Goal: Information Seeking & Learning: Learn about a topic

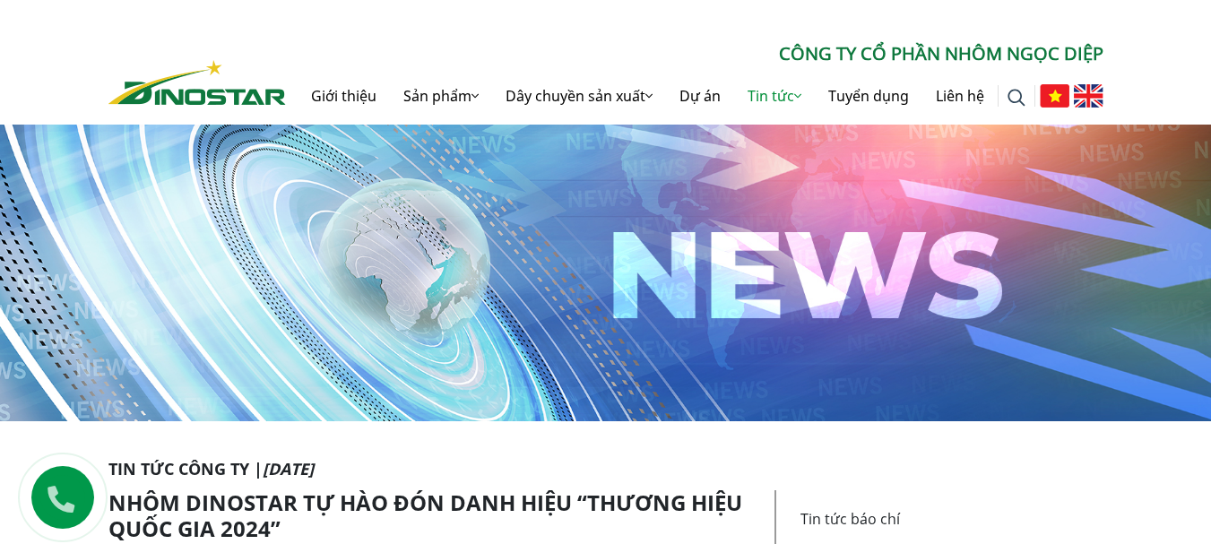
click at [1088, 93] on img at bounding box center [1089, 95] width 30 height 23
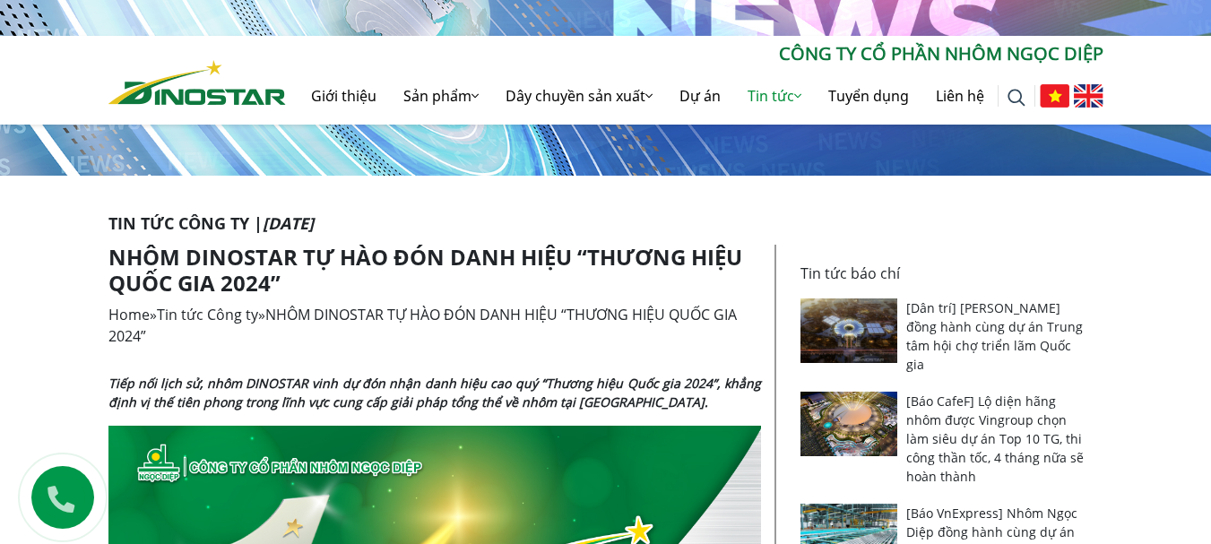
scroll to position [269, 0]
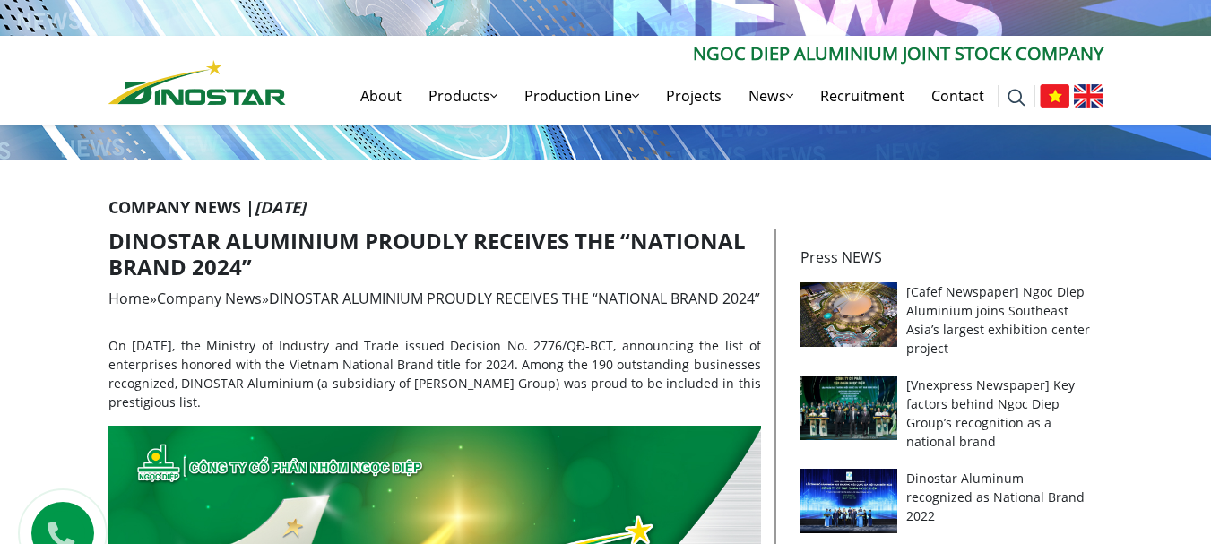
scroll to position [269, 0]
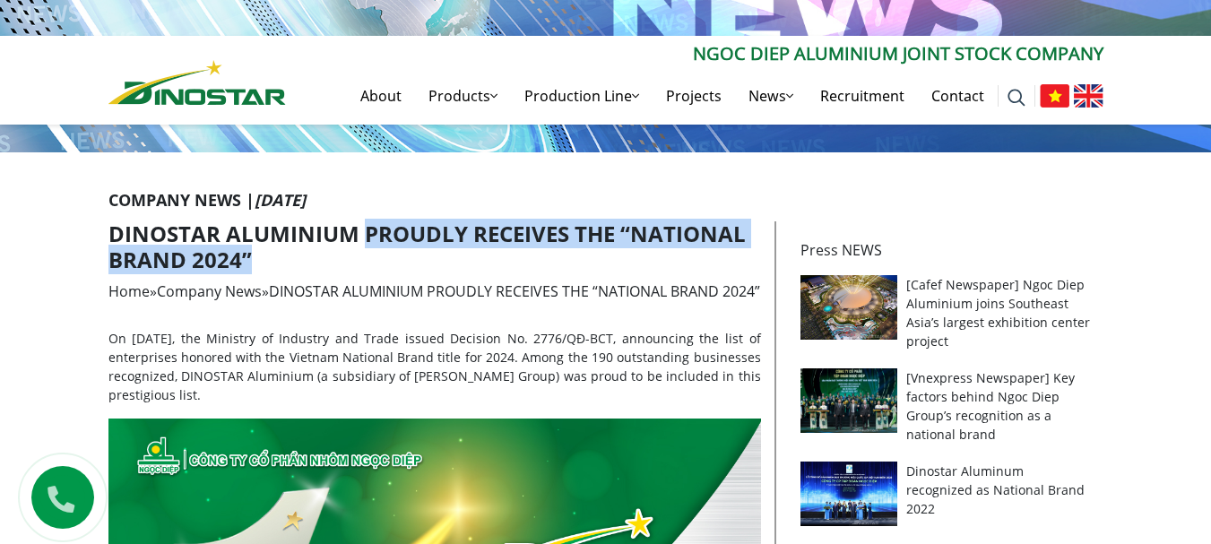
drag, startPoint x: 367, startPoint y: 238, endPoint x: 378, endPoint y: 260, distance: 24.5
click at [378, 260] on h1 "DINOSTAR ALUMINIUM PROUDLY RECEIVES THE “NATIONAL BRAND 2024”" at bounding box center [434, 247] width 653 height 52
copy h1 "PROUDLY RECEIVES THE “NATIONAL BRAND 2024”"
click at [387, 92] on link "About" at bounding box center [381, 95] width 68 height 57
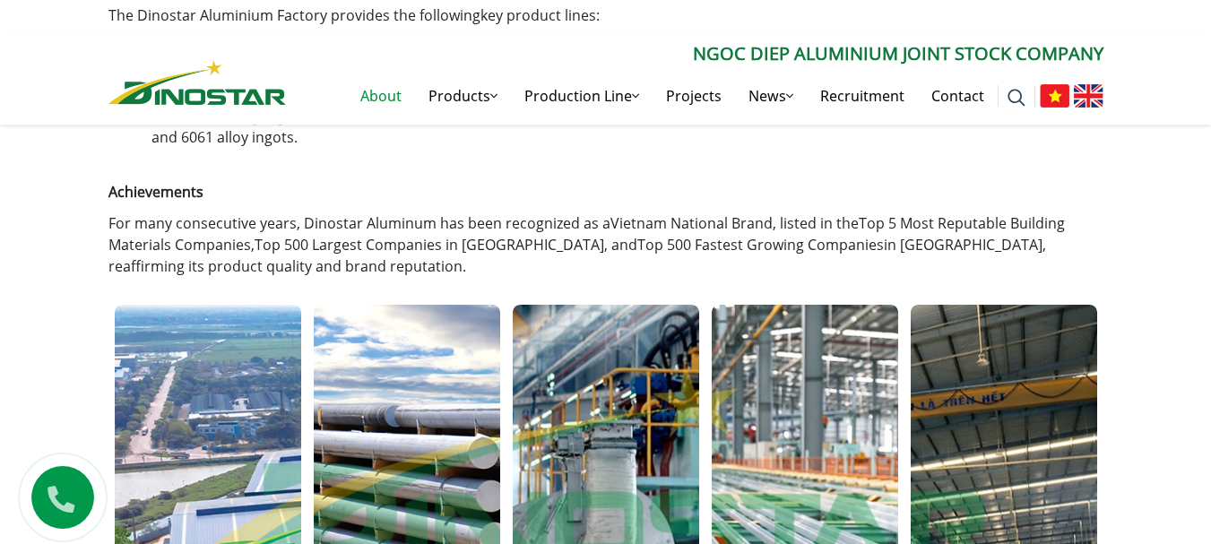
scroll to position [807, 0]
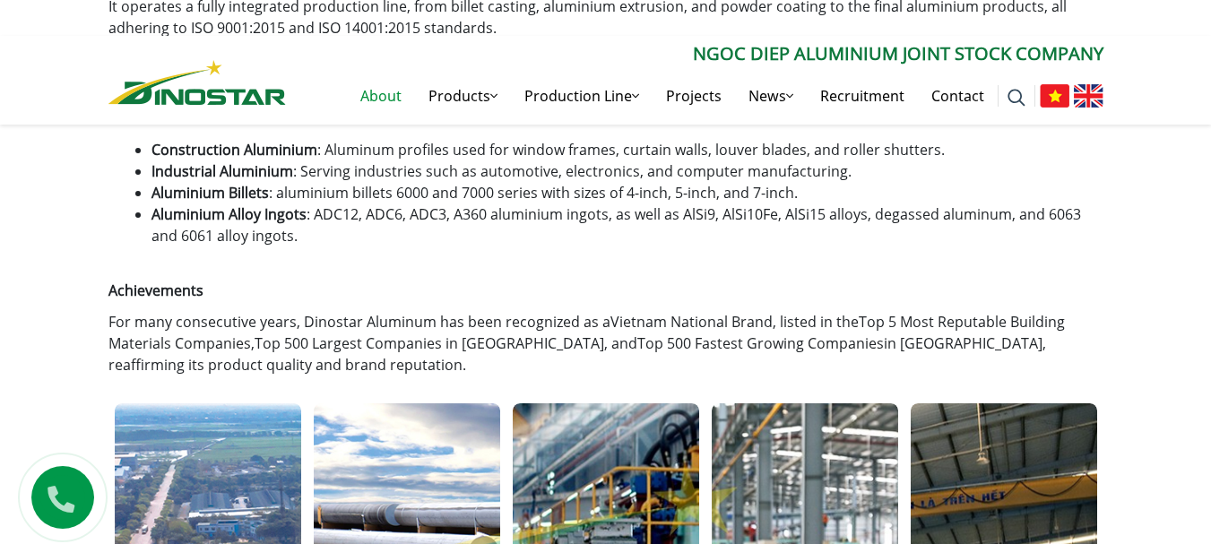
click at [230, 321] on link "Top 5 Most Reputable Building Materials Companies" at bounding box center [586, 332] width 957 height 41
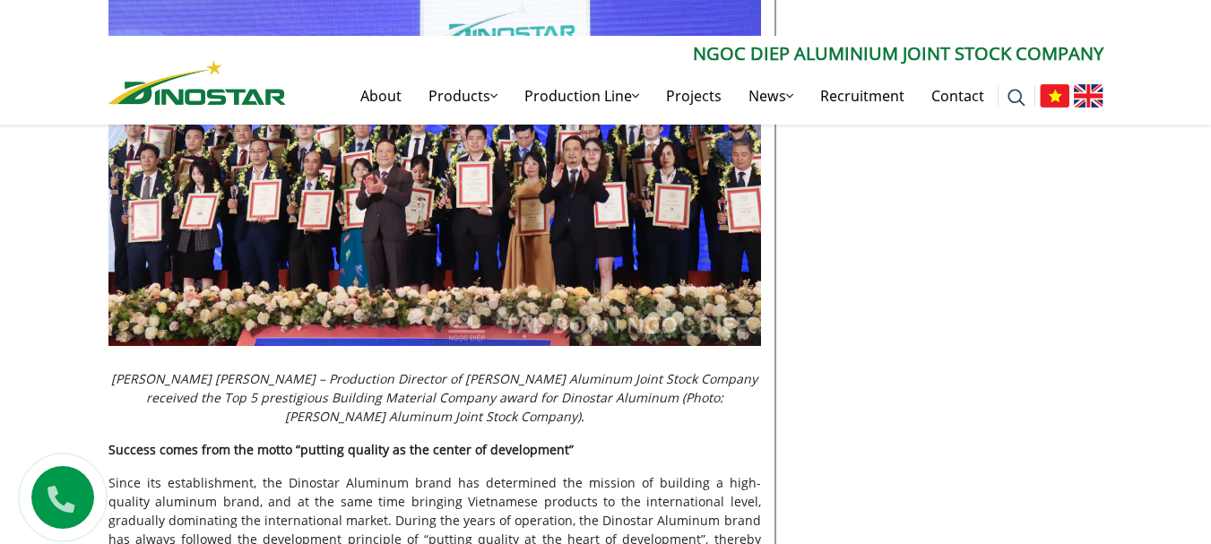
scroll to position [1614, 0]
